Goal: Find specific page/section: Find specific page/section

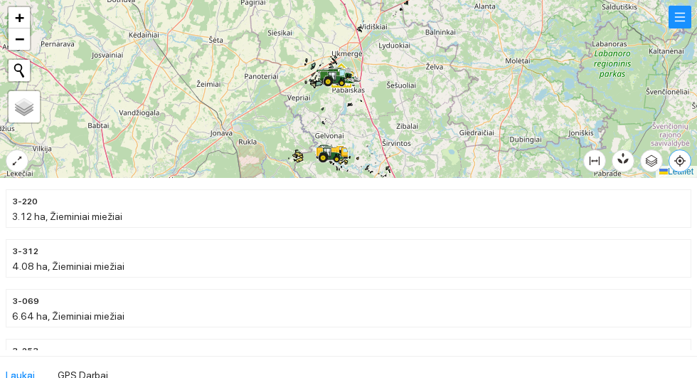
click at [682, 162] on icon "aim" at bounding box center [680, 160] width 3 height 3
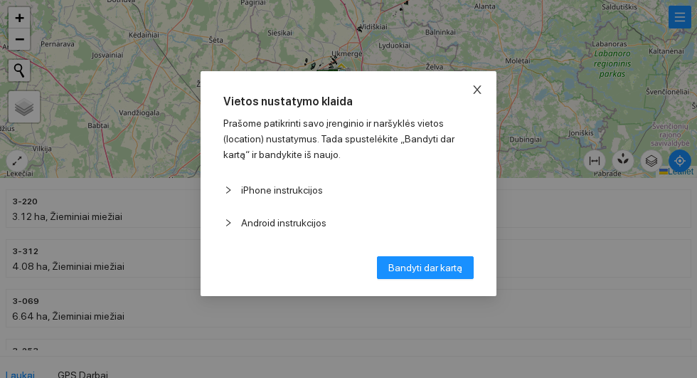
click at [481, 92] on icon "close" at bounding box center [477, 89] width 8 height 9
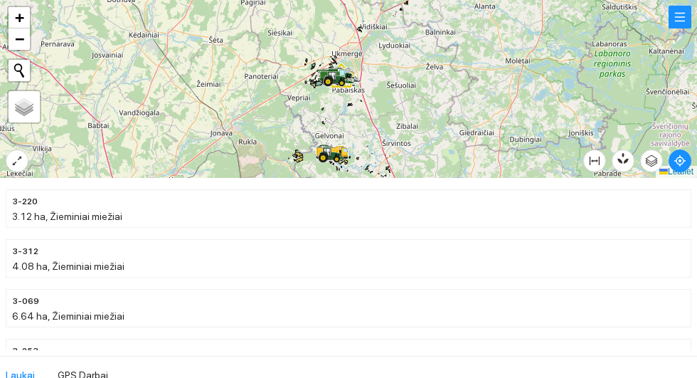
click at [6, 169] on div at bounding box center [348, 89] width 697 height 178
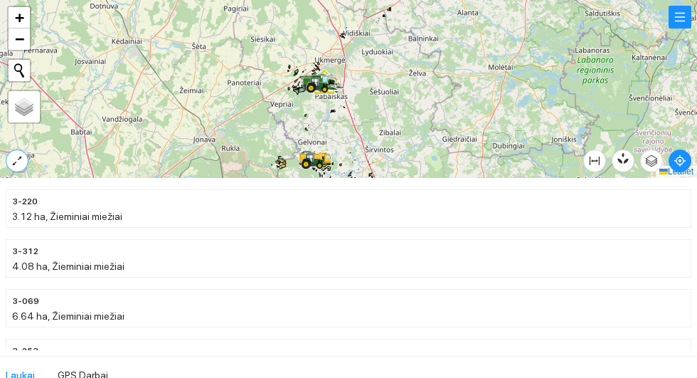
click at [11, 167] on icon "expand-alt" at bounding box center [16, 160] width 11 height 11
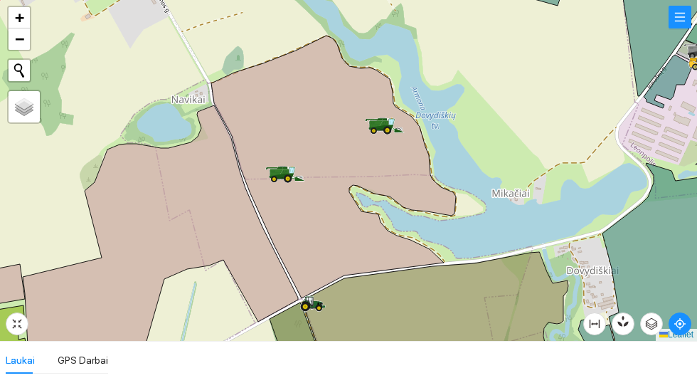
click at [321, 132] on icon at bounding box center [333, 167] width 245 height 263
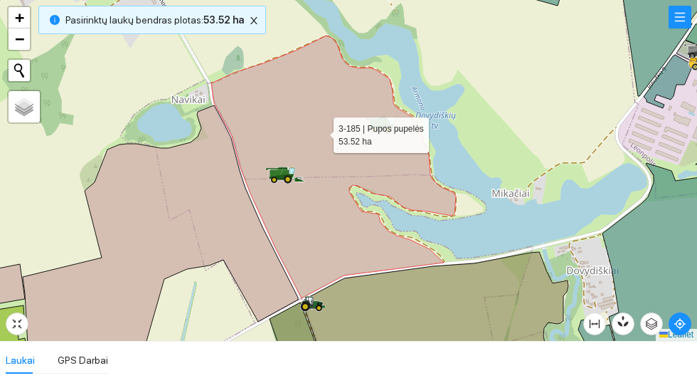
scroll to position [1738, 0]
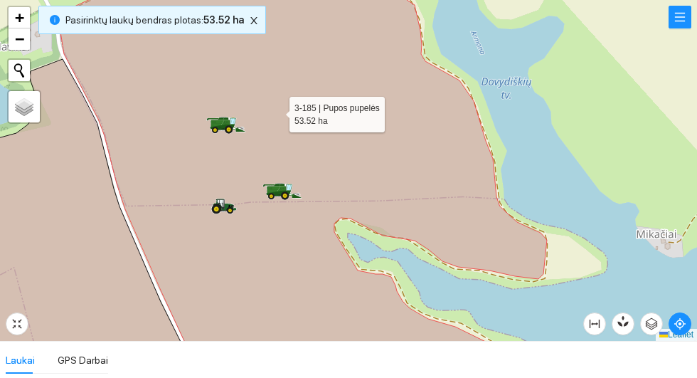
click at [287, 192] on icon at bounding box center [285, 195] width 8 height 8
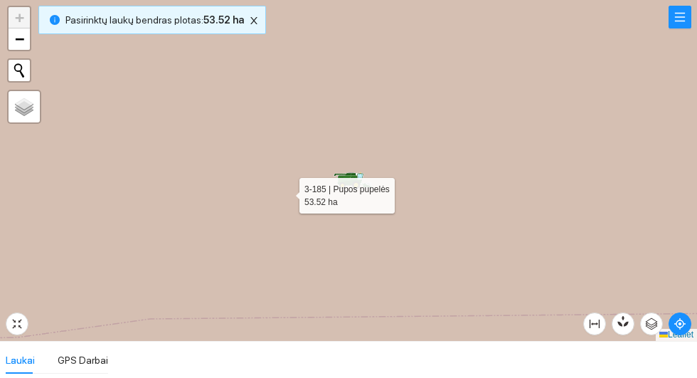
click at [452, 202] on icon at bounding box center [349, 170] width 838 height 411
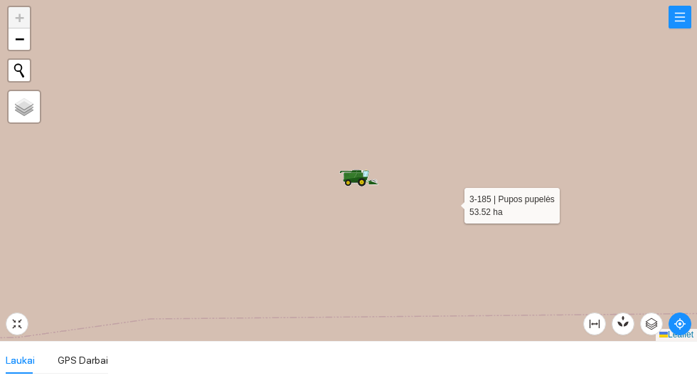
click at [349, 179] on icon at bounding box center [348, 182] width 6 height 6
